Goal: Task Accomplishment & Management: Manage account settings

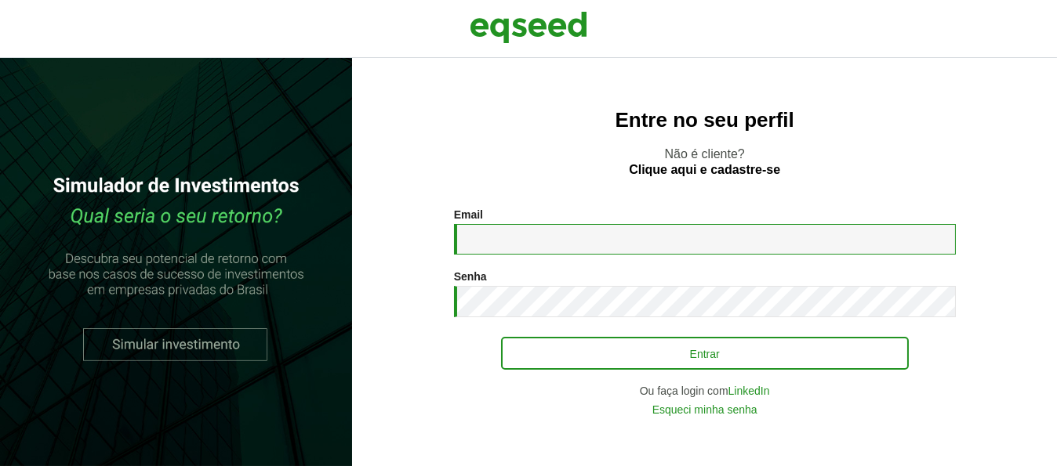
type input "**********"
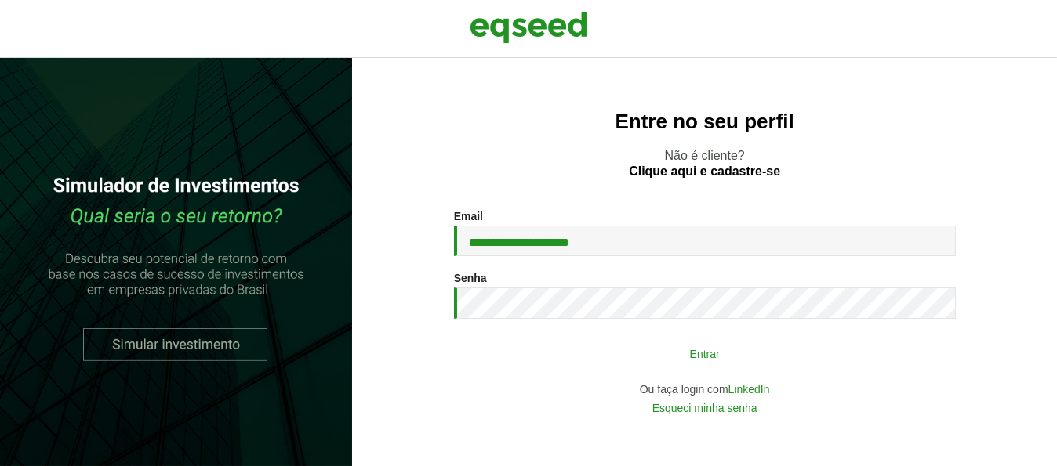
click at [693, 353] on button "Entrar" at bounding box center [705, 354] width 408 height 30
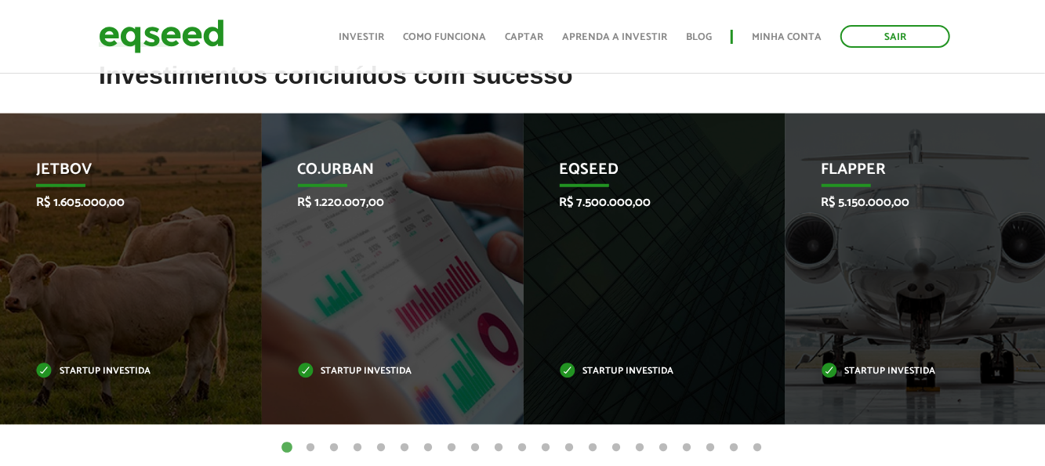
scroll to position [533, 0]
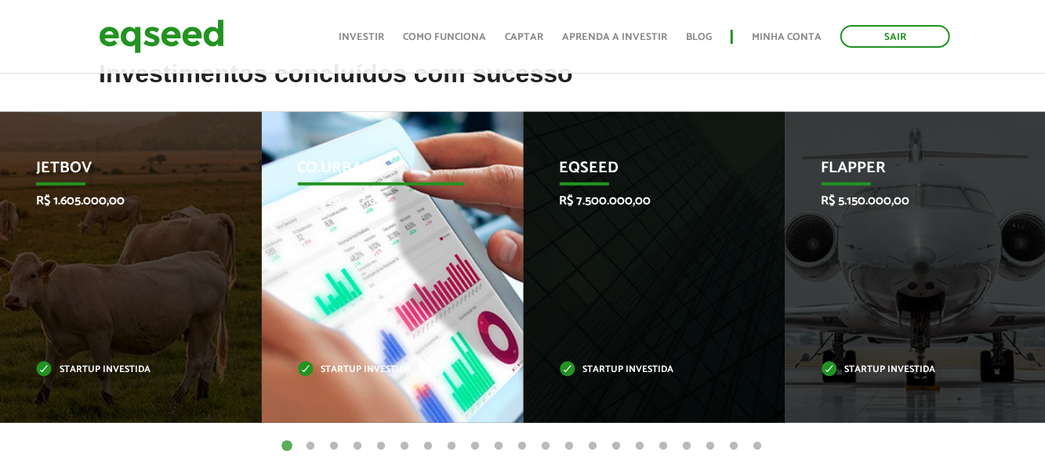
click at [415, 296] on div "Co.Urban R$ 1.220.007,00 Startup investida" at bounding box center [381, 267] width 238 height 311
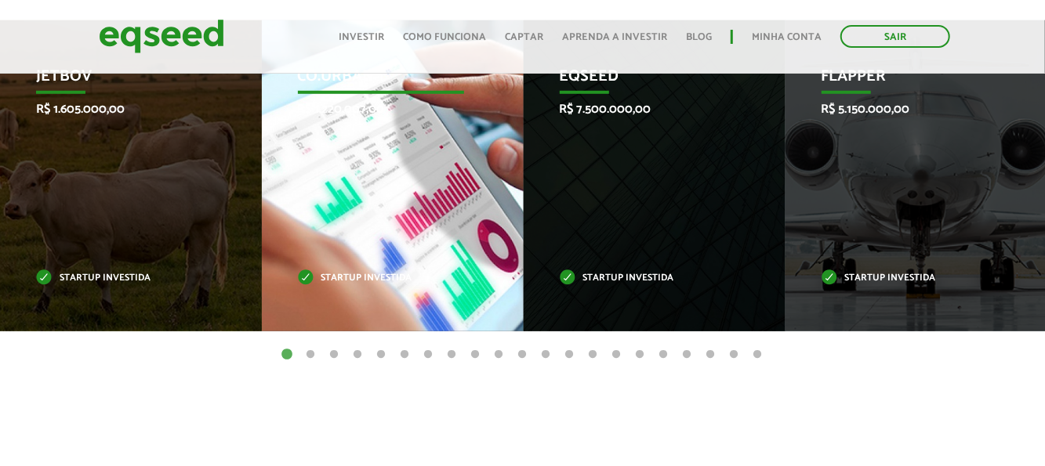
scroll to position [627, 0]
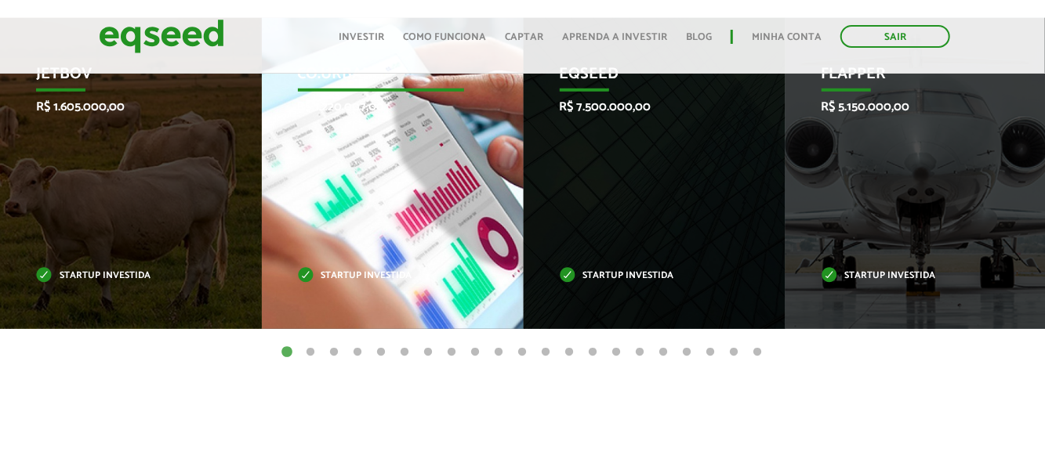
click at [415, 296] on div "Co.Urban R$ 1.220.007,00 Startup investida" at bounding box center [381, 173] width 238 height 311
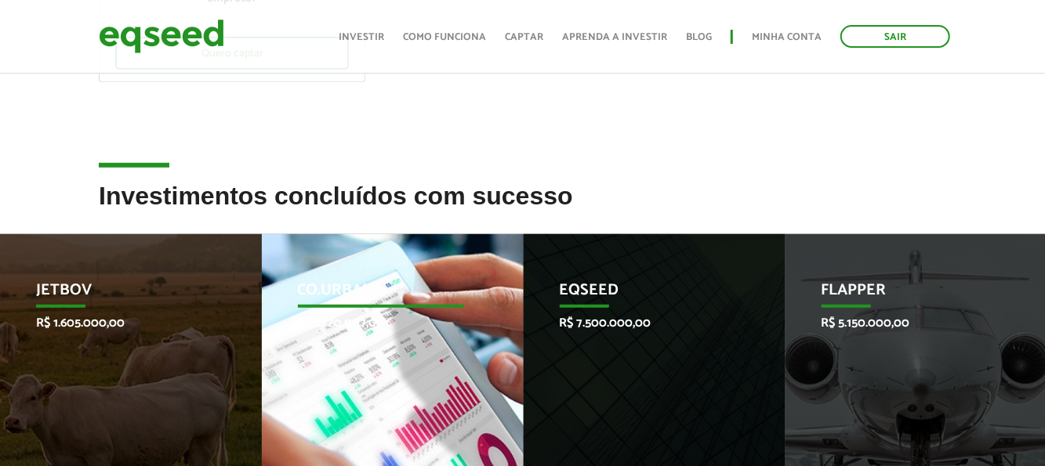
scroll to position [408, 0]
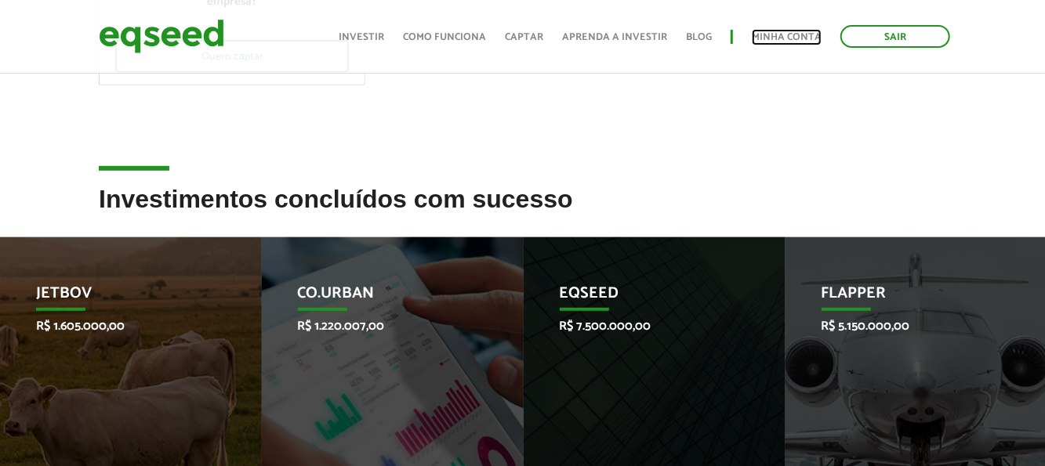
click at [793, 38] on link "Minha conta" at bounding box center [787, 37] width 70 height 10
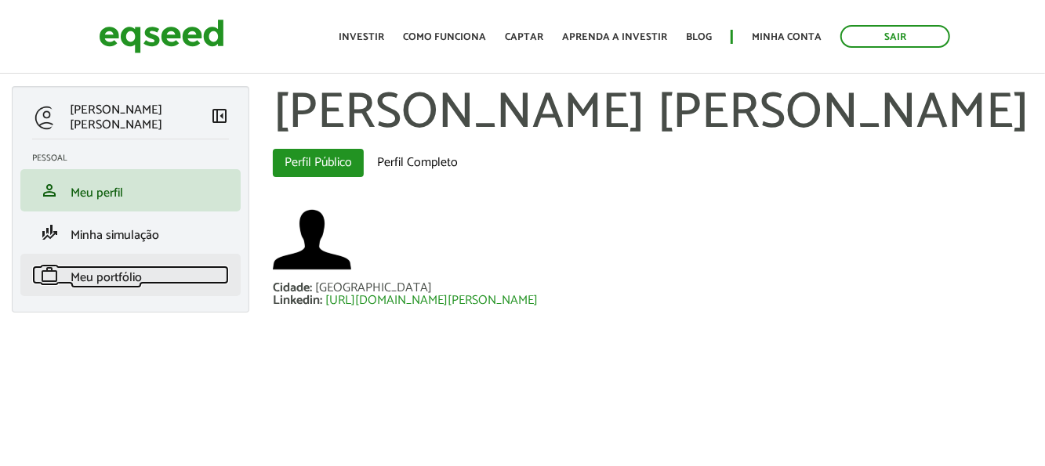
click at [120, 288] on span "Meu portfólio" at bounding box center [106, 277] width 71 height 21
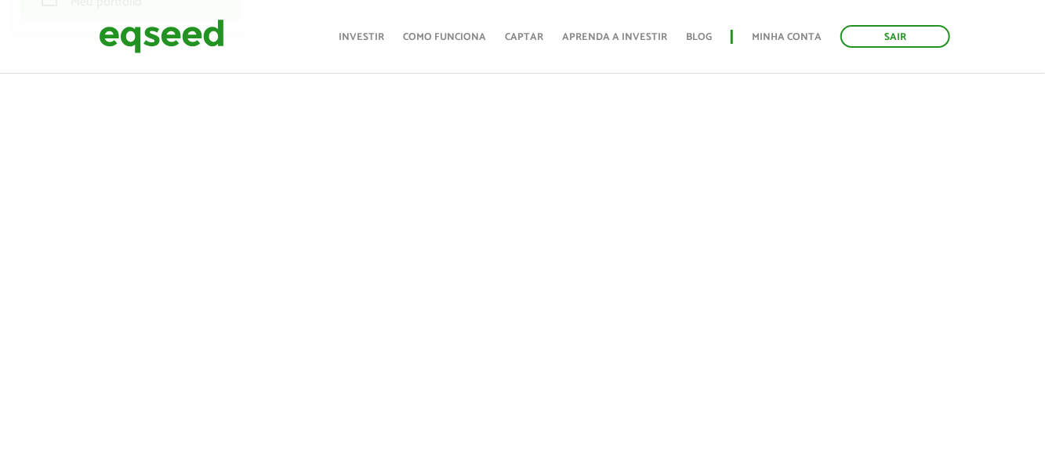
scroll to position [282, 0]
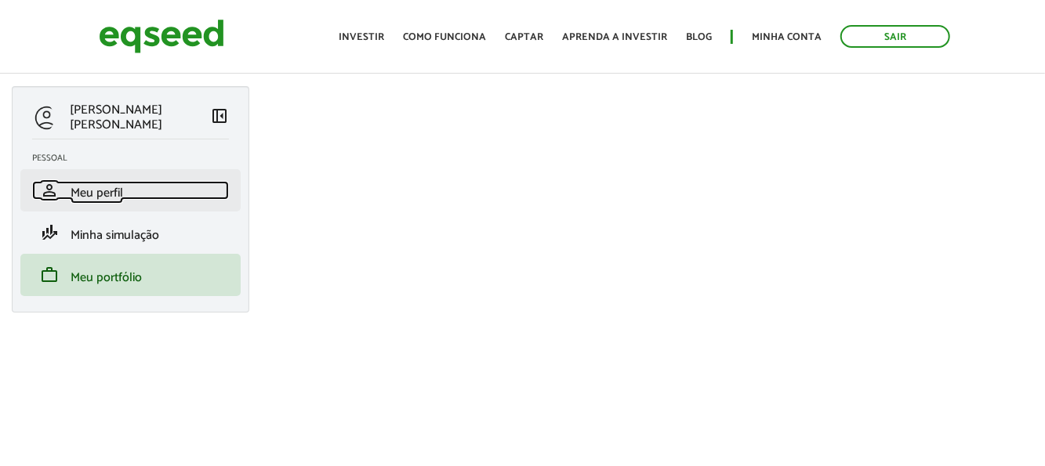
click at [115, 187] on span "Meu perfil" at bounding box center [97, 193] width 53 height 21
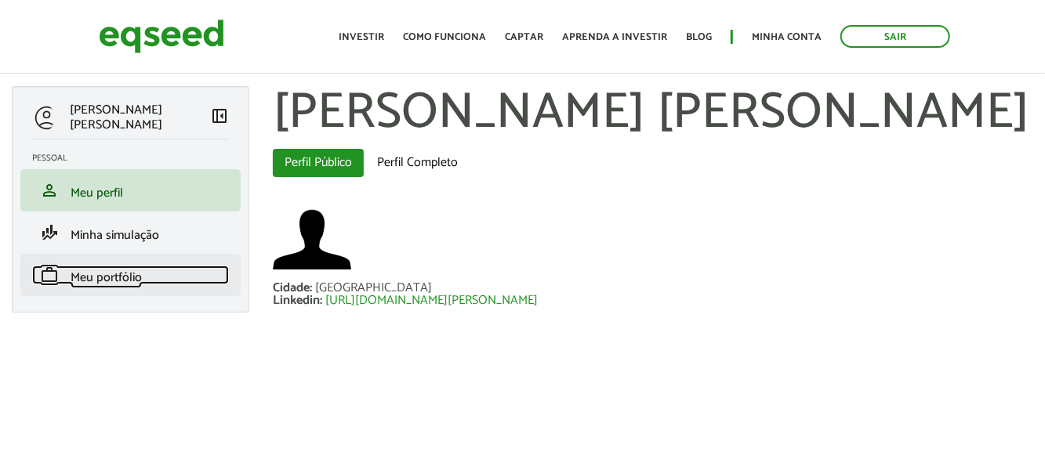
click at [105, 280] on span "Meu portfólio" at bounding box center [106, 277] width 71 height 21
